Goal: Check status: Check status

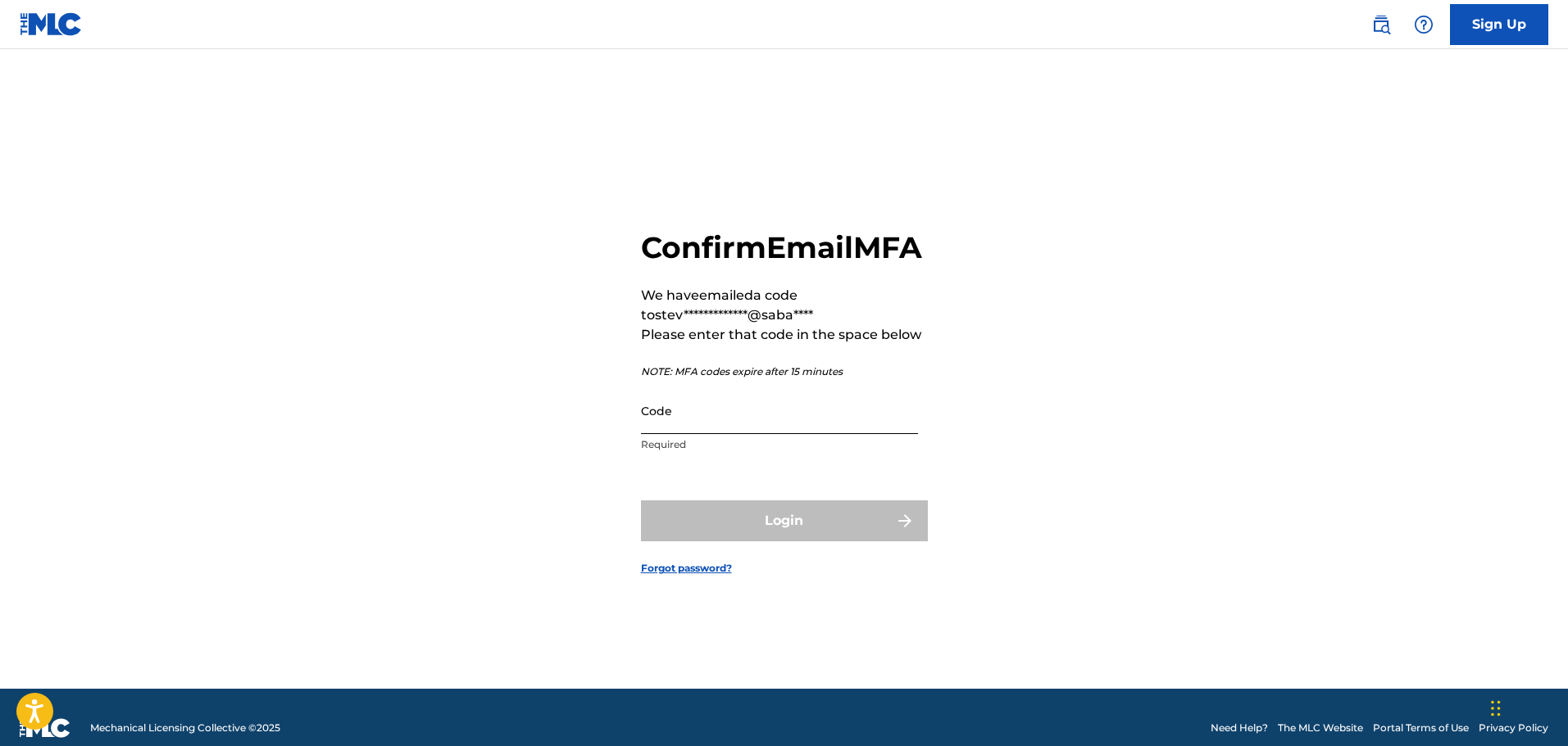
click at [683, 434] on input "Code" at bounding box center [780, 411] width 277 height 47
paste input "021045"
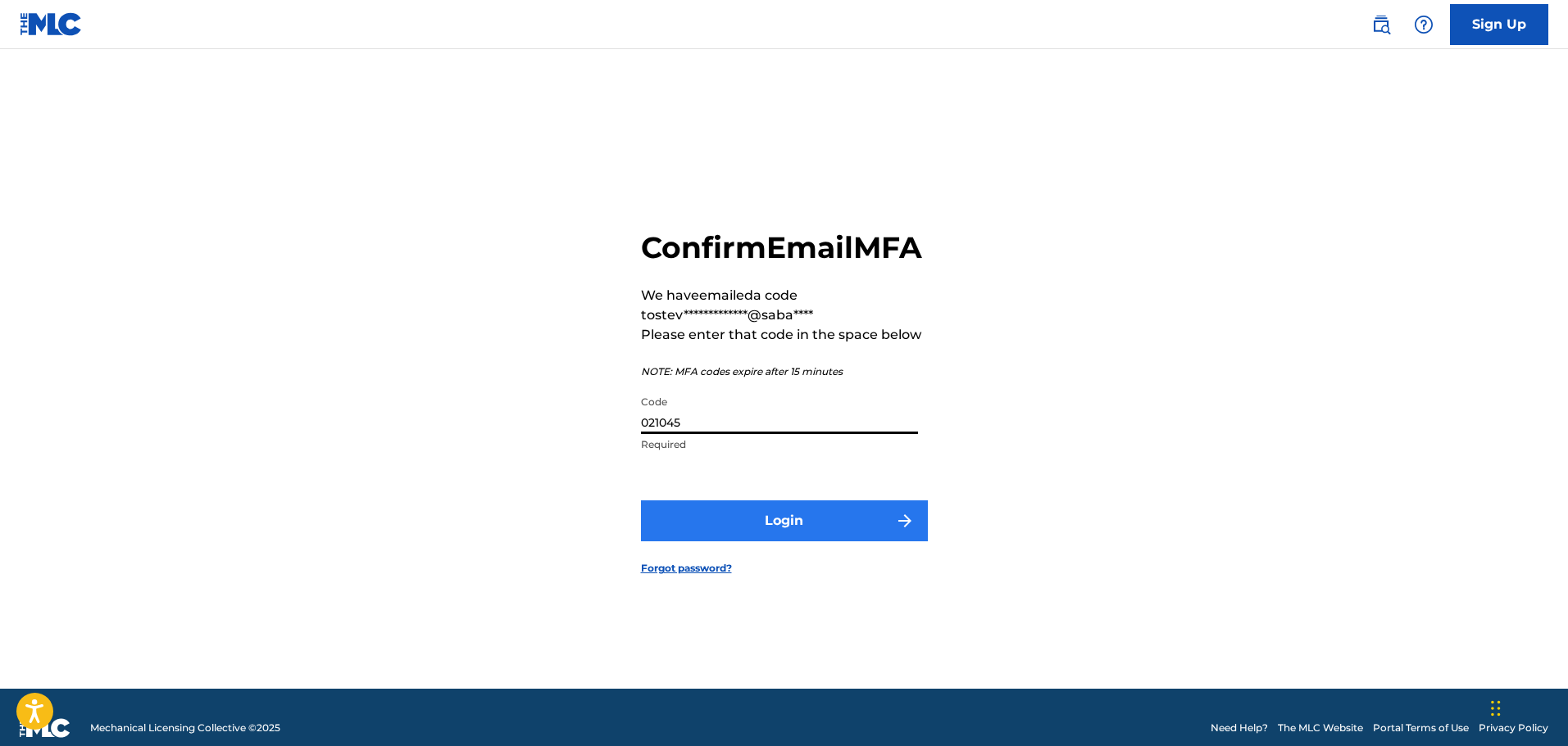
type input "021045"
click at [758, 541] on button "Login" at bounding box center [785, 521] width 287 height 41
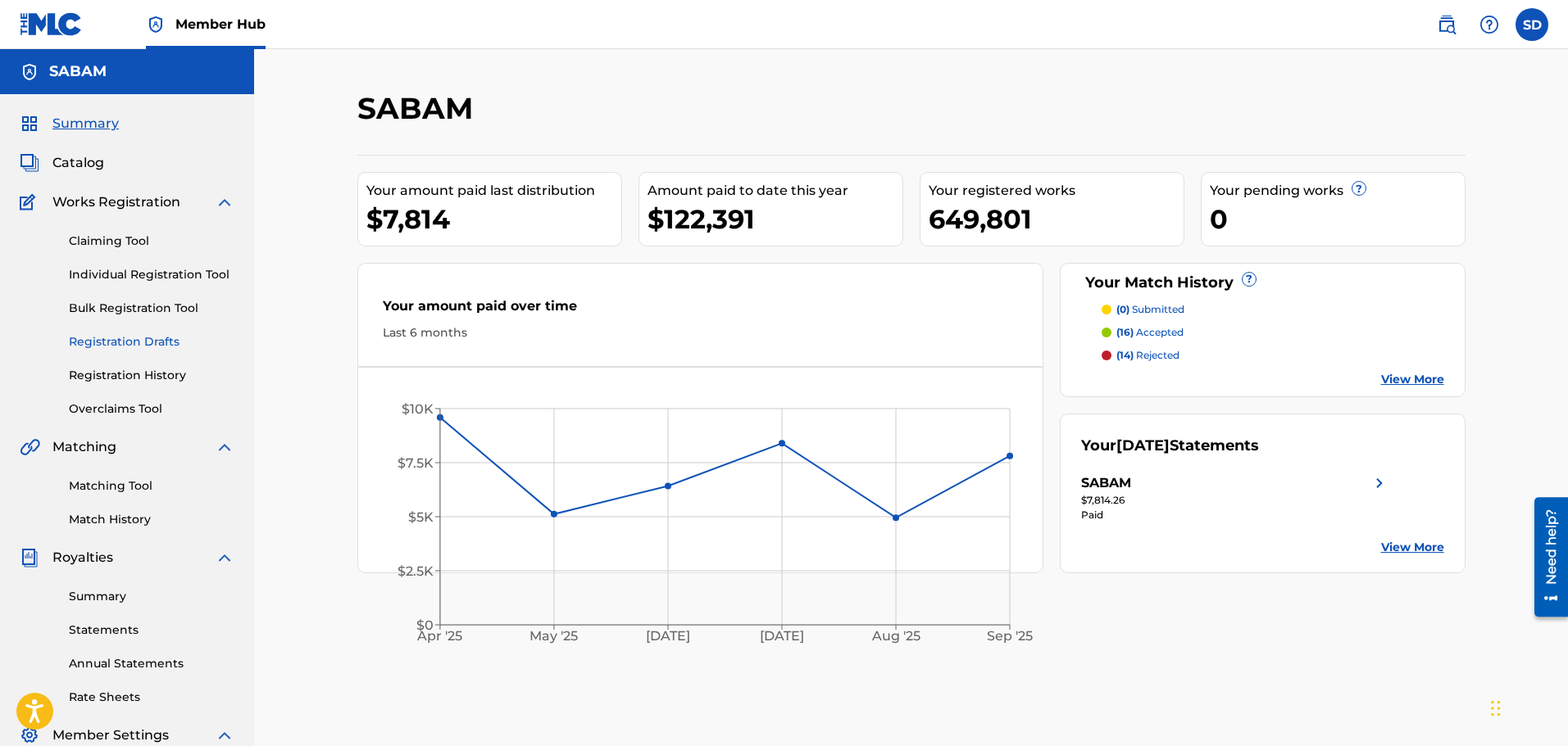
click at [132, 334] on link "Registration Drafts" at bounding box center [152, 342] width 166 height 17
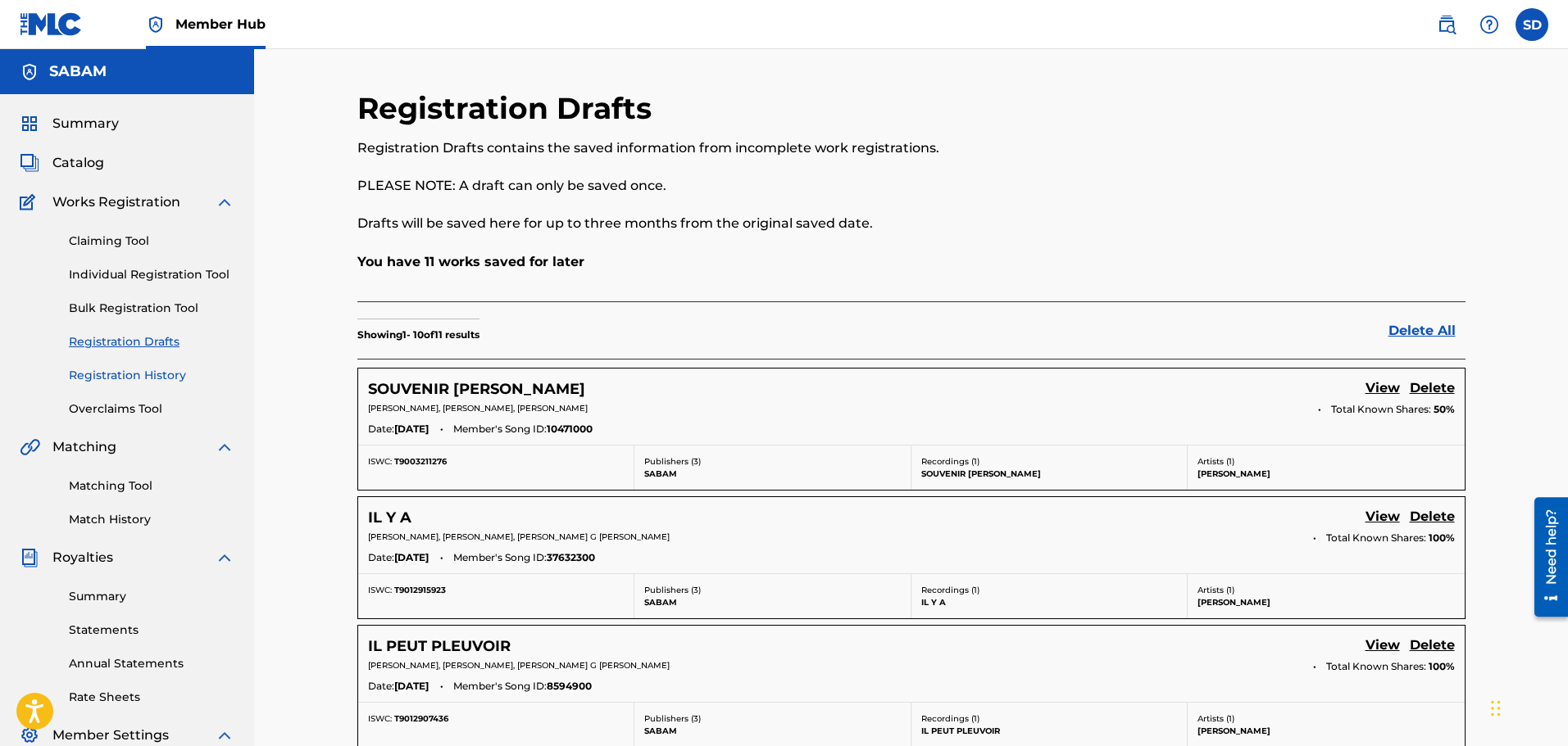
click at [135, 378] on link "Registration History" at bounding box center [152, 376] width 166 height 17
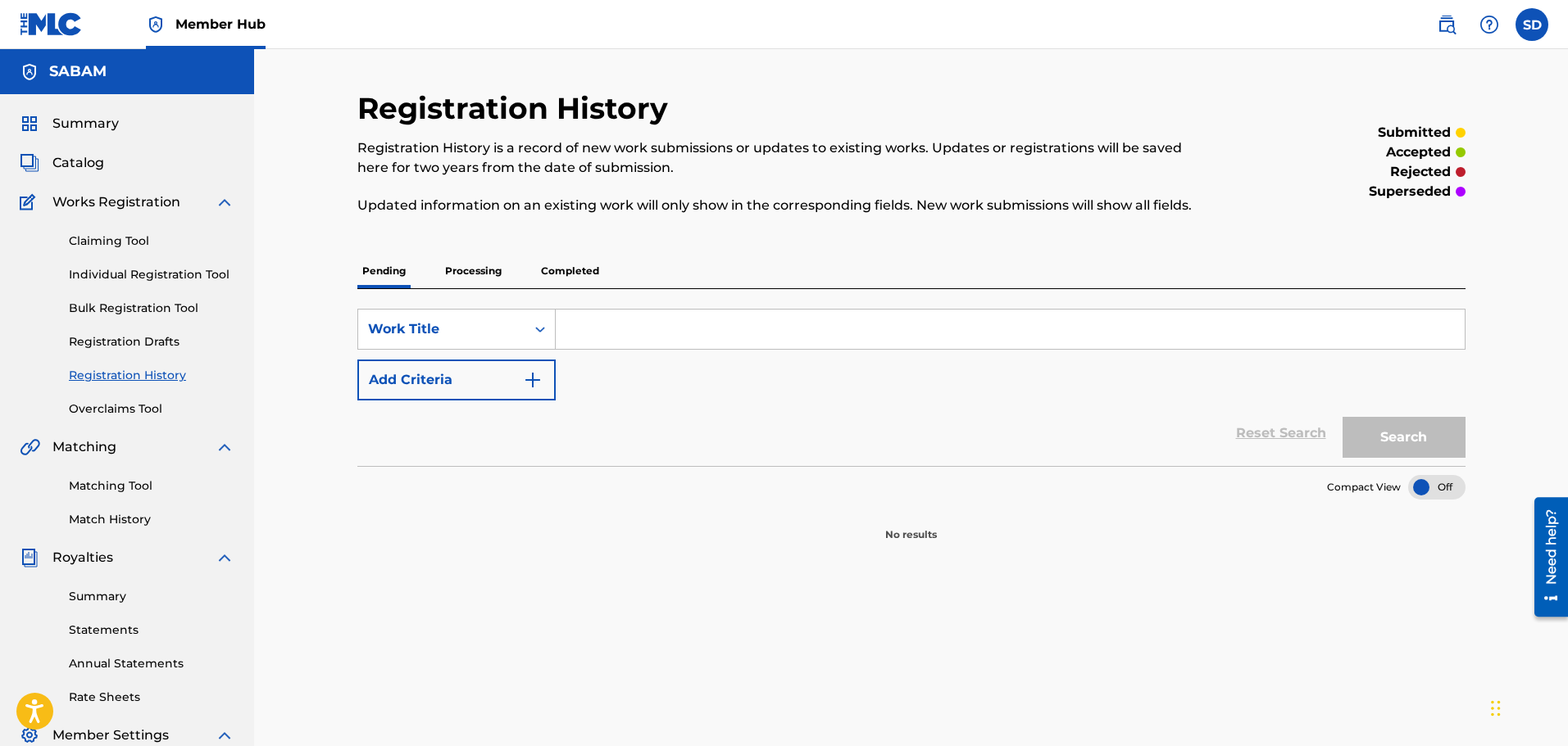
click at [493, 277] on p "Processing" at bounding box center [473, 271] width 67 height 34
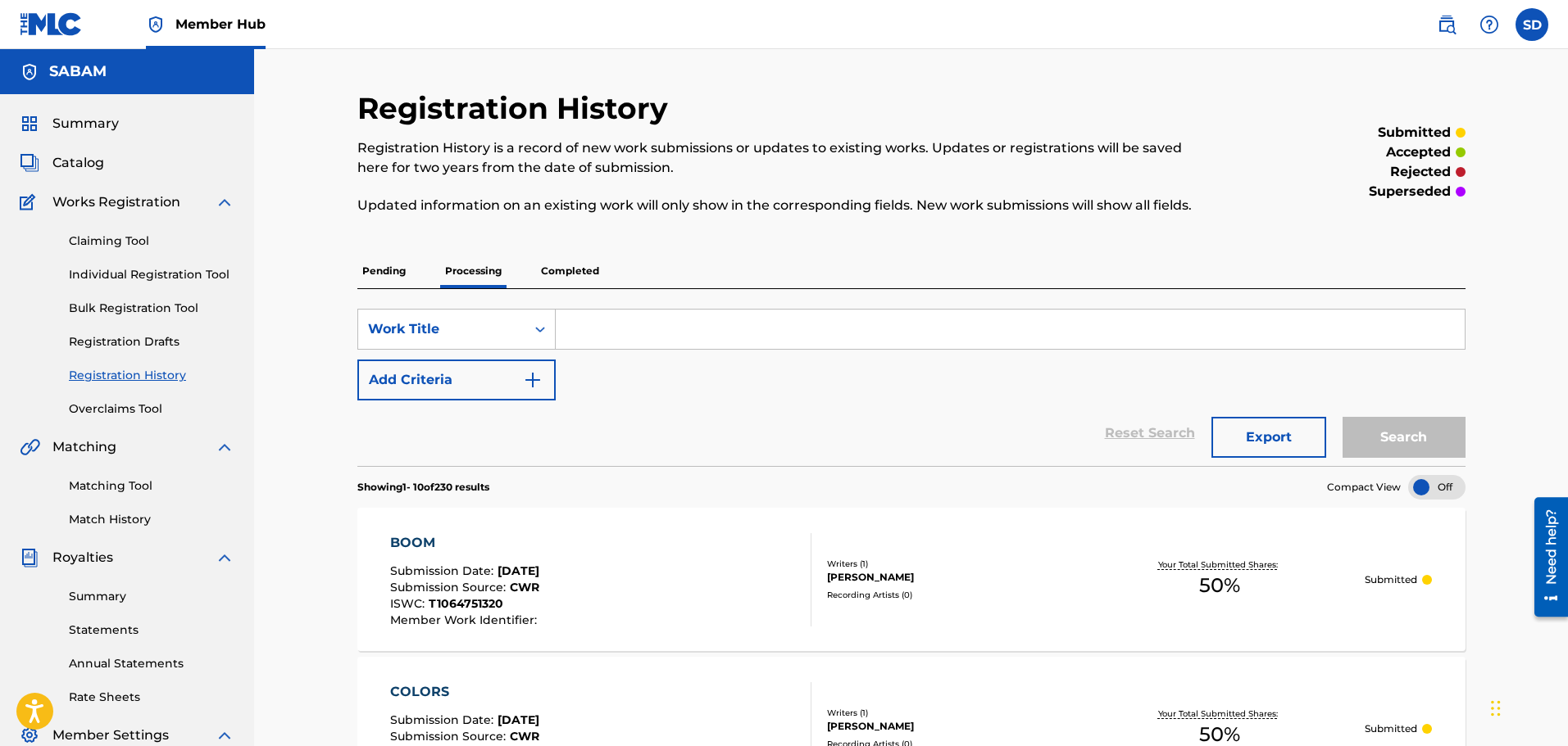
click at [575, 271] on p "Completed" at bounding box center [570, 271] width 68 height 34
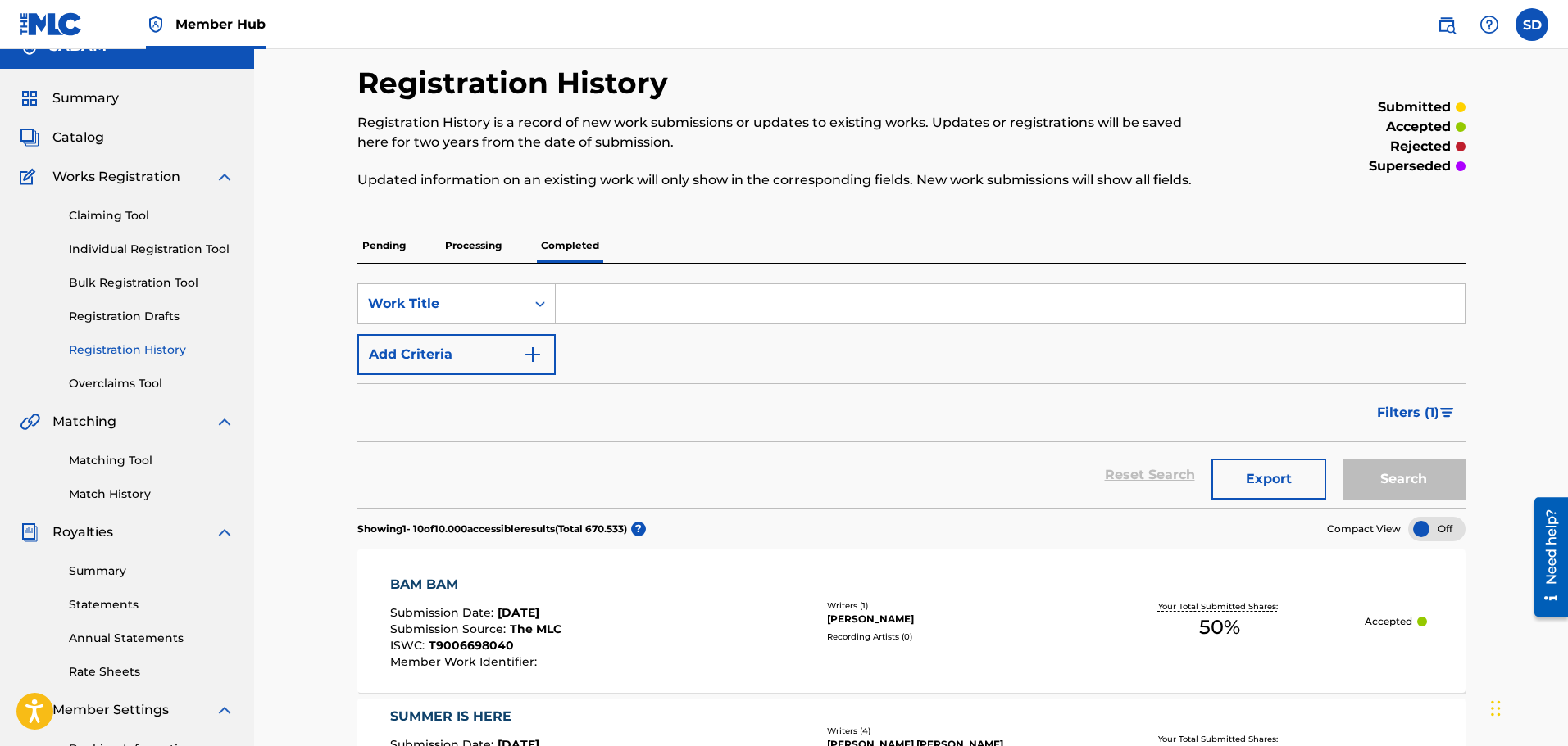
scroll to position [25, 0]
click at [385, 253] on p "Pending" at bounding box center [384, 247] width 53 height 34
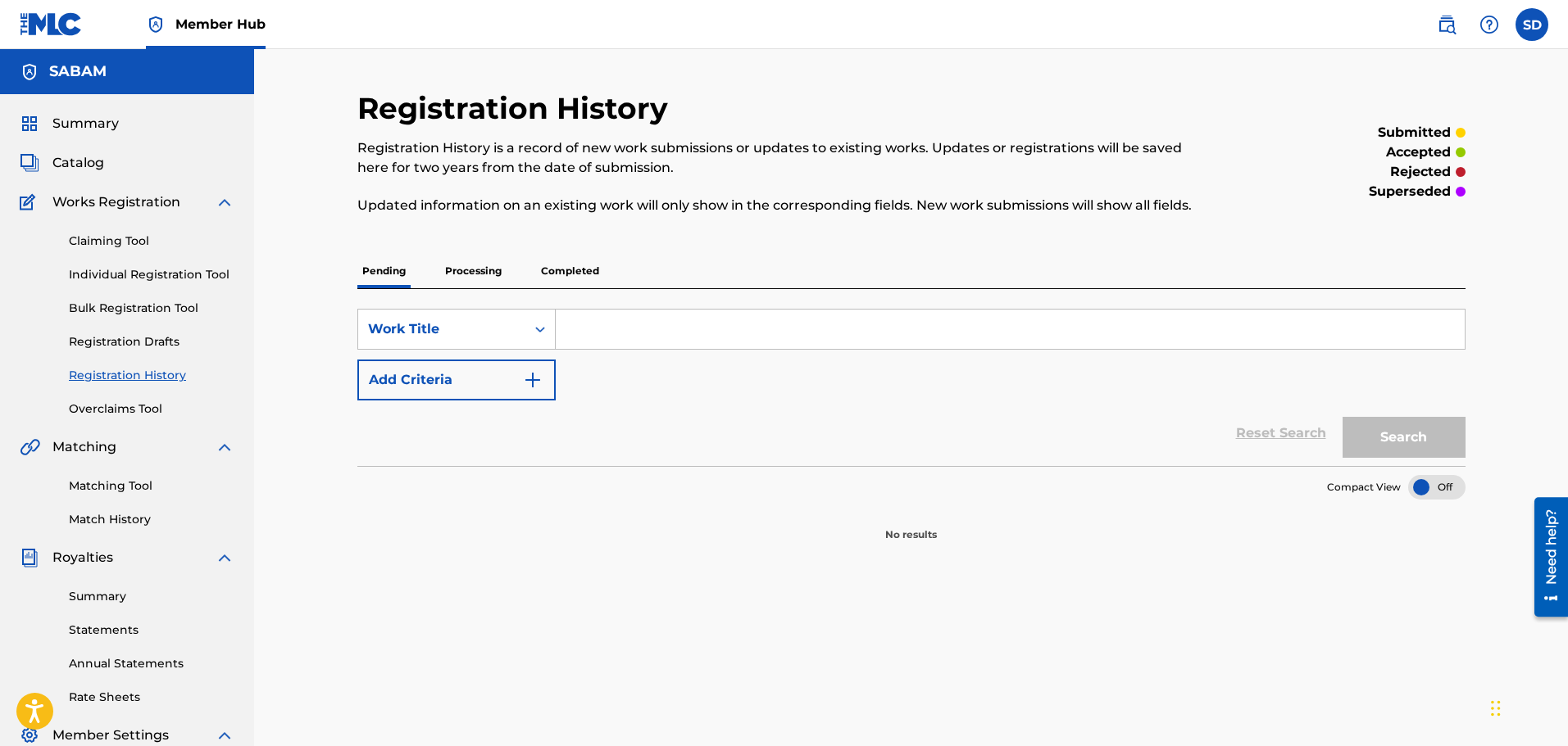
click at [466, 257] on p "Processing" at bounding box center [473, 271] width 67 height 34
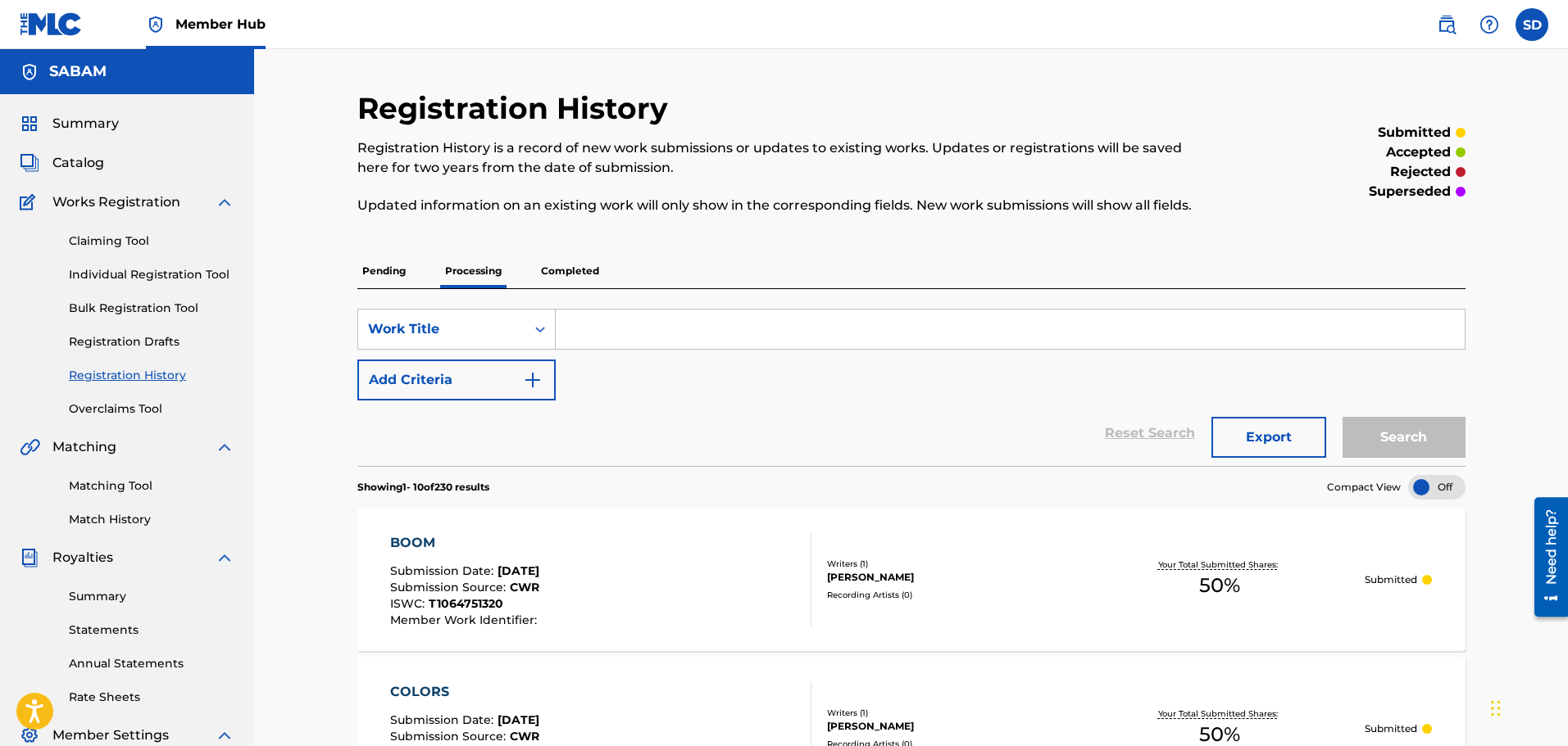
click at [613, 306] on div "SearchWithCriteria53b63b27-89aa-440b-bfa3-90140564d052 Work Title Add Criteria …" at bounding box center [912, 377] width 1109 height 177
click at [588, 335] on input "Search Form" at bounding box center [1010, 329] width 910 height 39
type input "woops"
drag, startPoint x: 1393, startPoint y: 432, endPoint x: 1442, endPoint y: 434, distance: 49.0
click at [1442, 434] on button "Search" at bounding box center [1404, 438] width 123 height 41
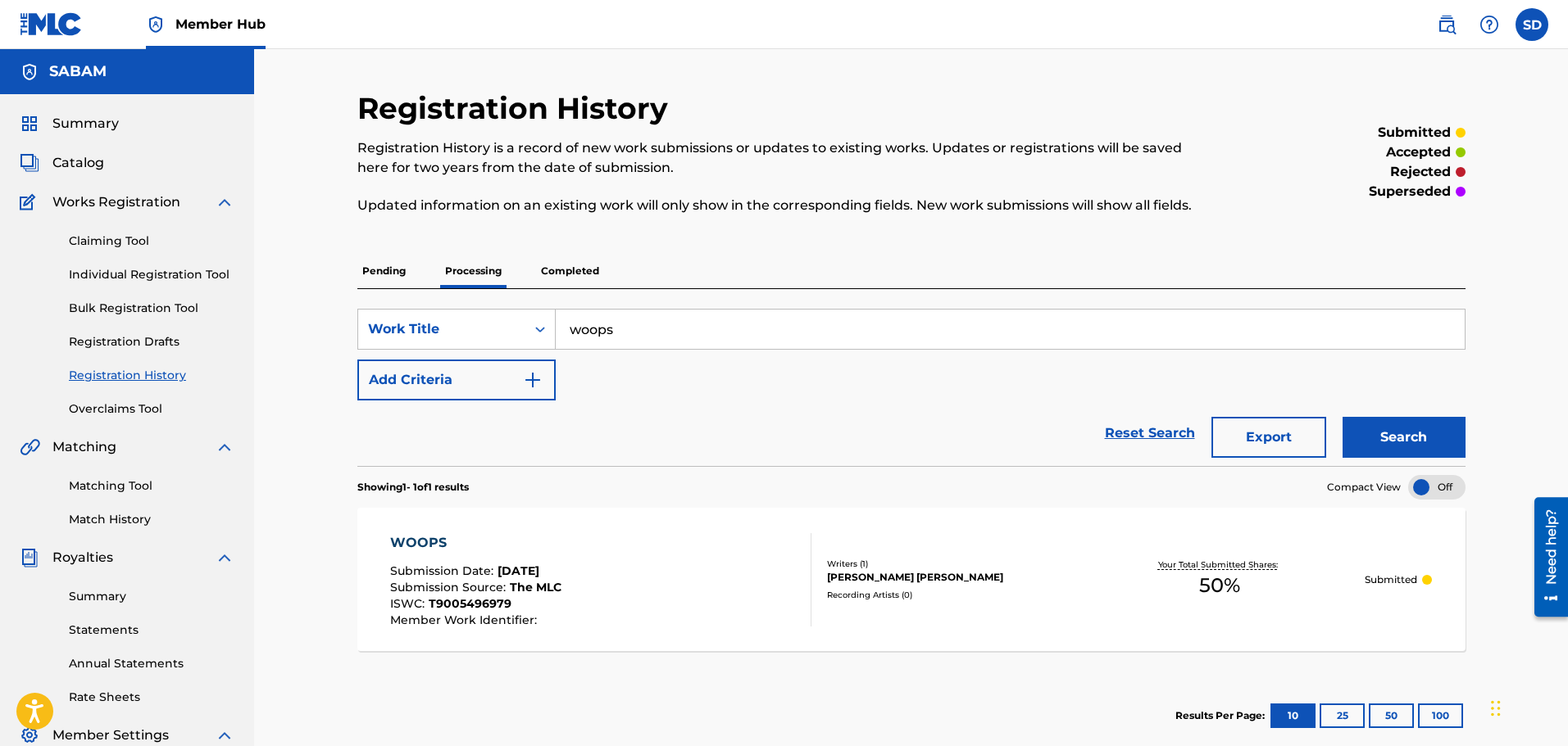
click at [730, 597] on div "WOOPS Submission Date : [DATE] Submission Source : The MLC ISWC : T9005496979 M…" at bounding box center [600, 580] width 421 height 93
